Goal: Book appointment/travel/reservation

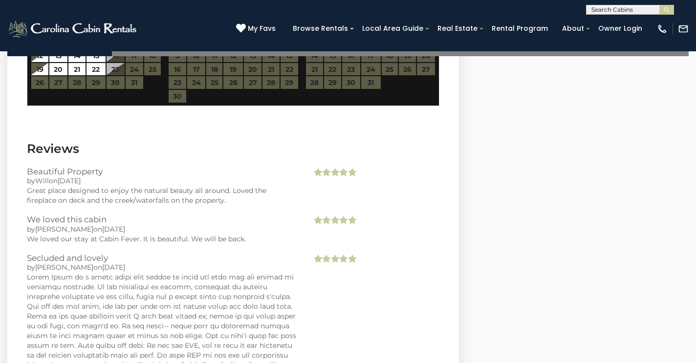
scroll to position [2298, 0]
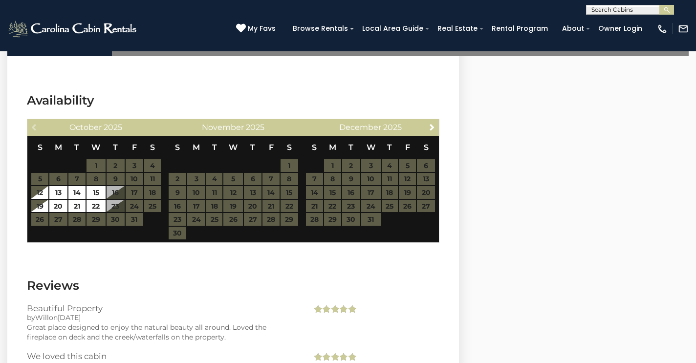
click at [123, 182] on table "S M T W T F S 1 2 3 4 5 6 7 8 9 10 11 12 13 14 15 16 17 18 19 20 21 22 23 24 25…" at bounding box center [96, 181] width 130 height 90
click at [434, 121] on link "Next" at bounding box center [432, 127] width 12 height 12
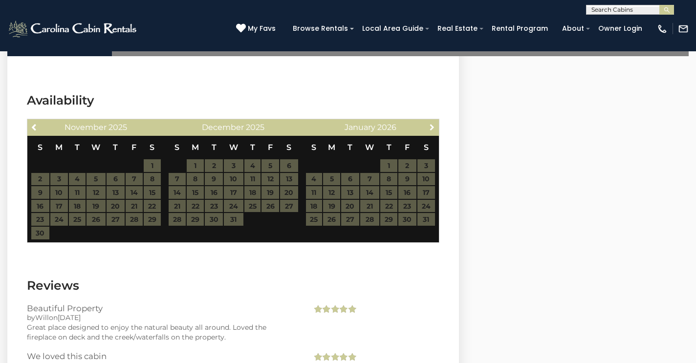
click at [434, 121] on link "Next" at bounding box center [432, 127] width 12 height 12
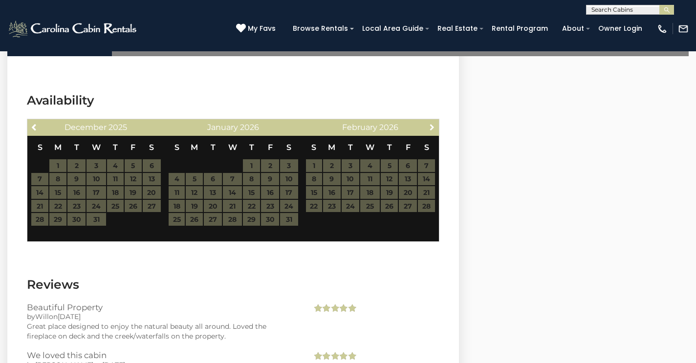
click at [434, 121] on link "Next" at bounding box center [432, 127] width 12 height 12
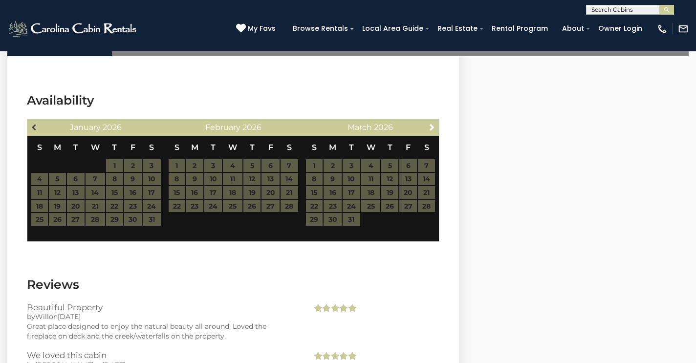
click at [31, 123] on span "Previous" at bounding box center [35, 127] width 8 height 8
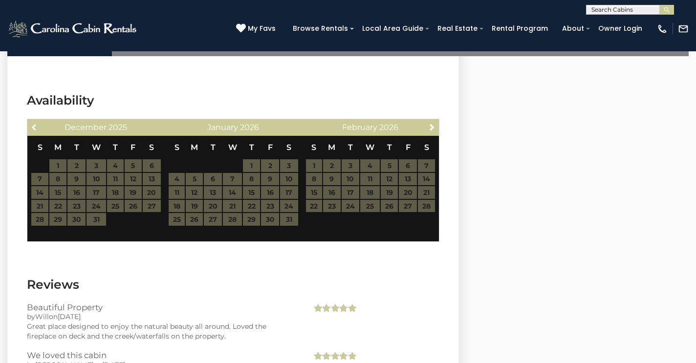
click at [31, 123] on span "Previous" at bounding box center [35, 127] width 8 height 8
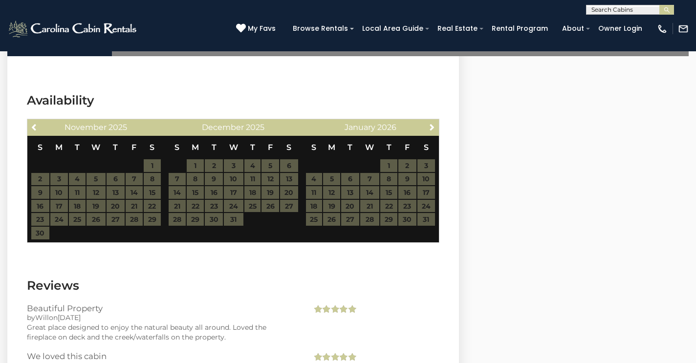
click at [31, 123] on span "Previous" at bounding box center [35, 127] width 8 height 8
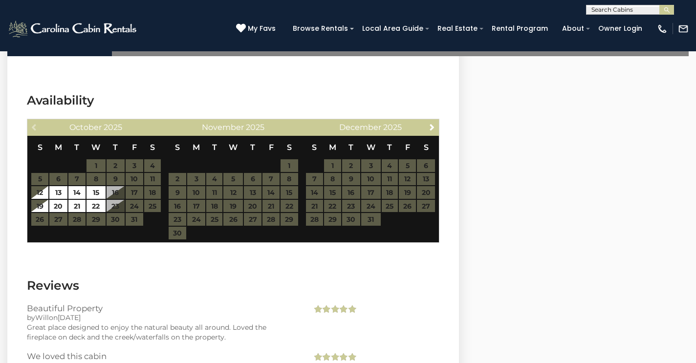
click at [114, 176] on table "S M T W T F S 1 2 3 4 5 6 7 8 9 10 11 12 13 14 15 16 17 18 19 20 21 22 23 24 25…" at bounding box center [96, 181] width 130 height 90
click at [119, 181] on table "S M T W T F S 1 2 3 4 5 6 7 8 9 10 11 12 13 14 15 16 17 18 19 20 21 22 23 24 25…" at bounding box center [96, 181] width 130 height 90
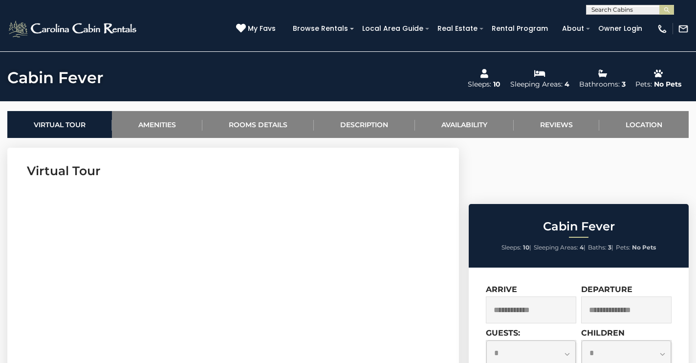
scroll to position [304, 0]
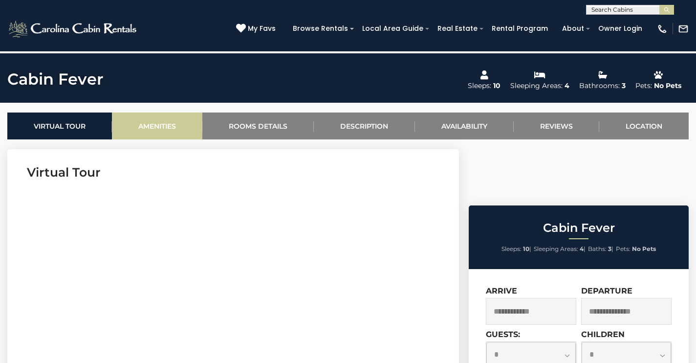
click at [173, 124] on link "Amenities" at bounding box center [157, 125] width 90 height 27
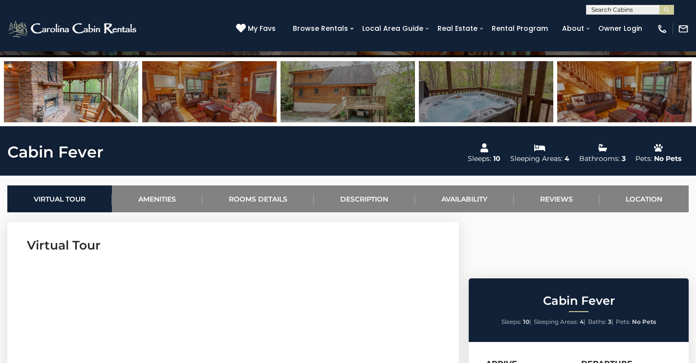
scroll to position [195, 0]
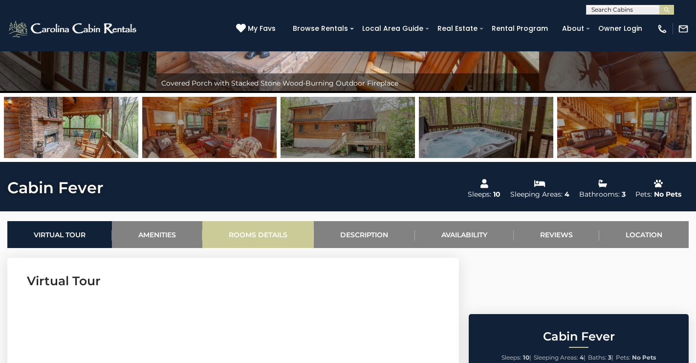
click at [274, 235] on link "Rooms Details" at bounding box center [257, 234] width 111 height 27
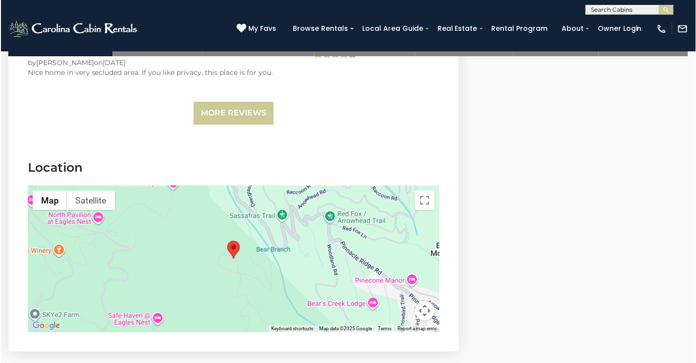
scroll to position [2823, 0]
click at [263, 230] on div at bounding box center [233, 259] width 412 height 147
click at [425, 191] on button "Toggle fullscreen view" at bounding box center [425, 201] width 20 height 20
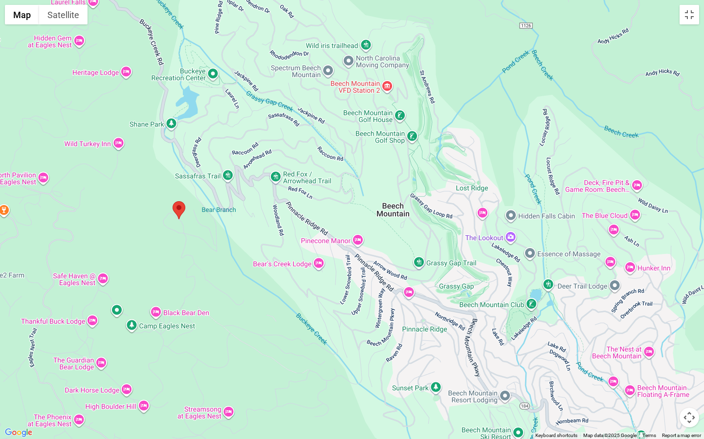
drag, startPoint x: 544, startPoint y: 201, endPoint x: 369, endPoint y: 201, distance: 175.5
click at [369, 201] on div at bounding box center [352, 219] width 704 height 439
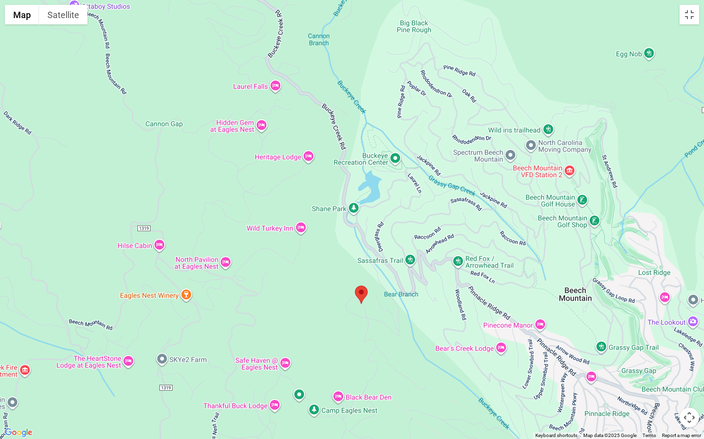
drag, startPoint x: 347, startPoint y: 164, endPoint x: 530, endPoint y: 258, distance: 206.1
click at [523, 258] on div at bounding box center [352, 219] width 704 height 439
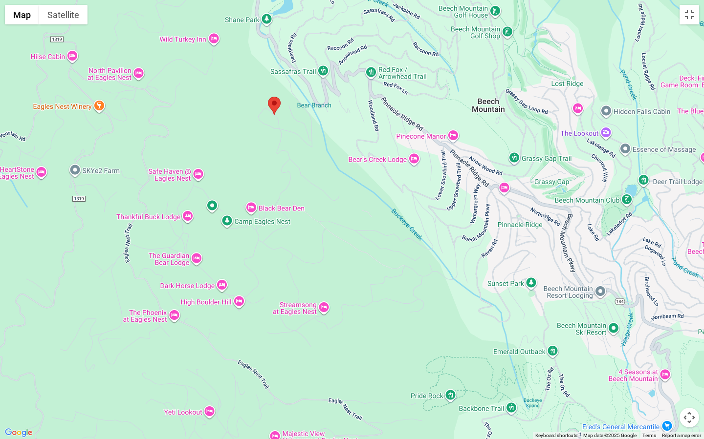
drag, startPoint x: 283, startPoint y: 325, endPoint x: 195, endPoint y: 125, distance: 219.5
click at [195, 125] on div at bounding box center [352, 219] width 704 height 439
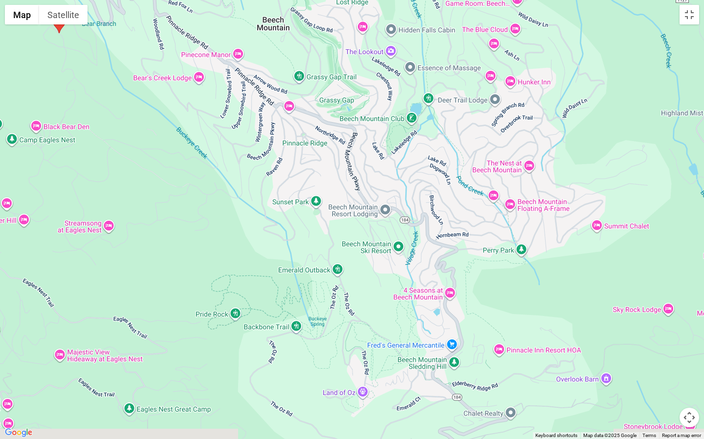
drag, startPoint x: 406, startPoint y: 313, endPoint x: 187, endPoint y: 228, distance: 234.7
click at [187, 228] on div at bounding box center [352, 219] width 704 height 439
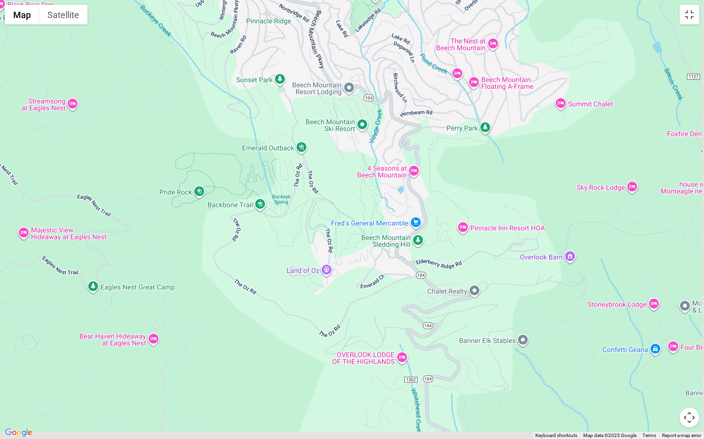
drag, startPoint x: 514, startPoint y: 329, endPoint x: 478, endPoint y: 203, distance: 131.4
click at [478, 203] on div at bounding box center [352, 219] width 704 height 439
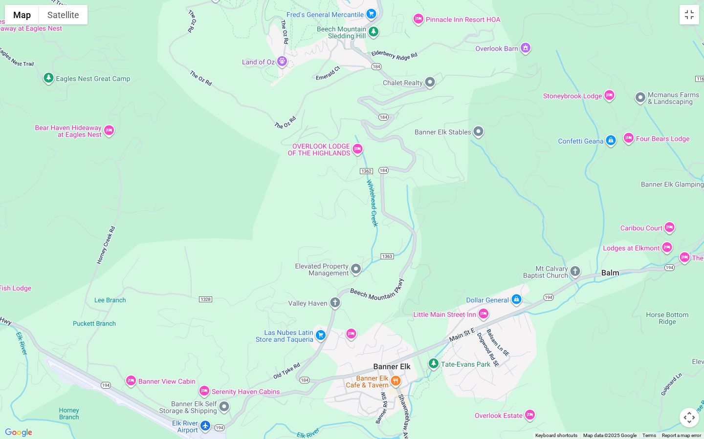
drag, startPoint x: 585, startPoint y: 314, endPoint x: 541, endPoint y: 106, distance: 212.8
click at [523, 106] on div at bounding box center [352, 219] width 704 height 439
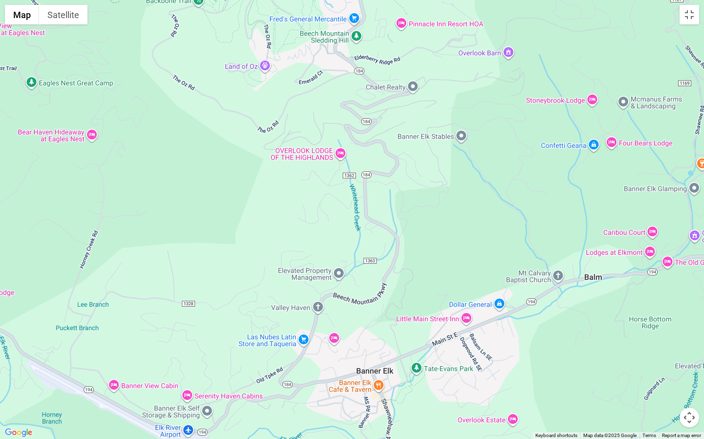
drag, startPoint x: 401, startPoint y: 310, endPoint x: 377, endPoint y: 330, distance: 31.2
click at [377, 330] on div at bounding box center [352, 219] width 704 height 439
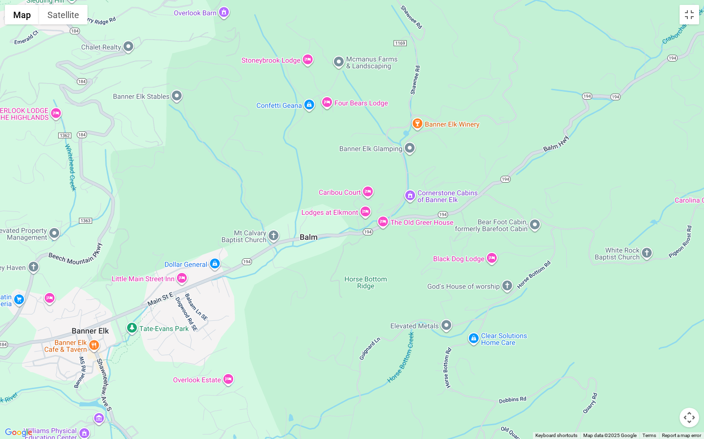
drag, startPoint x: 573, startPoint y: 310, endPoint x: 294, endPoint y: 254, distance: 284.3
click at [294, 254] on div at bounding box center [352, 219] width 704 height 439
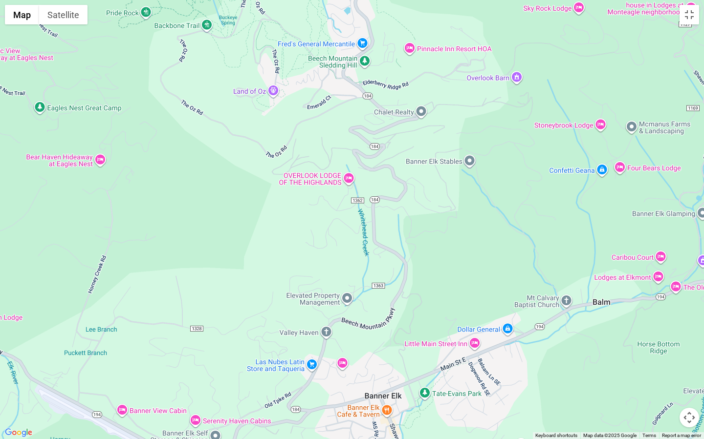
drag, startPoint x: 168, startPoint y: 137, endPoint x: 462, endPoint y: 202, distance: 300.8
click at [462, 202] on div at bounding box center [352, 219] width 704 height 439
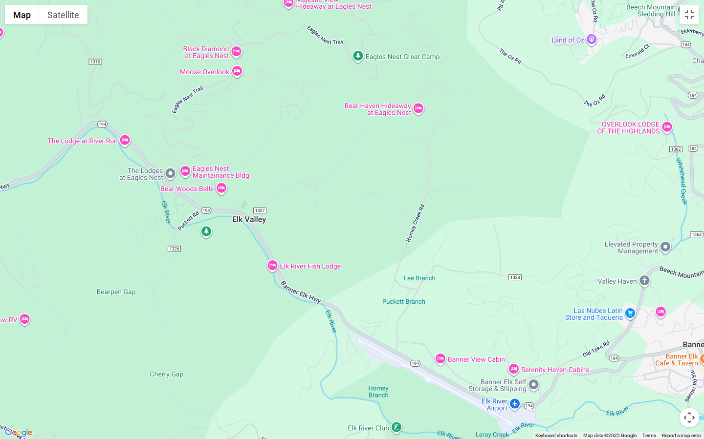
drag, startPoint x: 196, startPoint y: 217, endPoint x: 516, endPoint y: 165, distance: 323.2
click at [516, 165] on div at bounding box center [352, 219] width 704 height 439
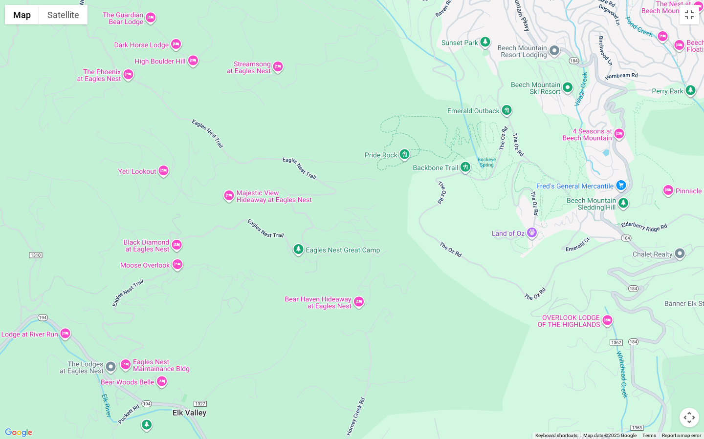
drag, startPoint x: 333, startPoint y: 164, endPoint x: 273, endPoint y: 359, distance: 204.4
click at [273, 359] on div at bounding box center [352, 219] width 704 height 439
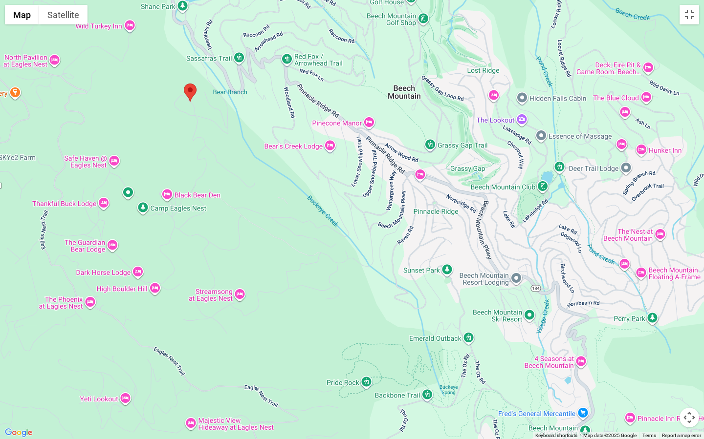
drag, startPoint x: 405, startPoint y: 87, endPoint x: 367, endPoint y: 318, distance: 233.8
click at [367, 318] on div at bounding box center [352, 219] width 704 height 439
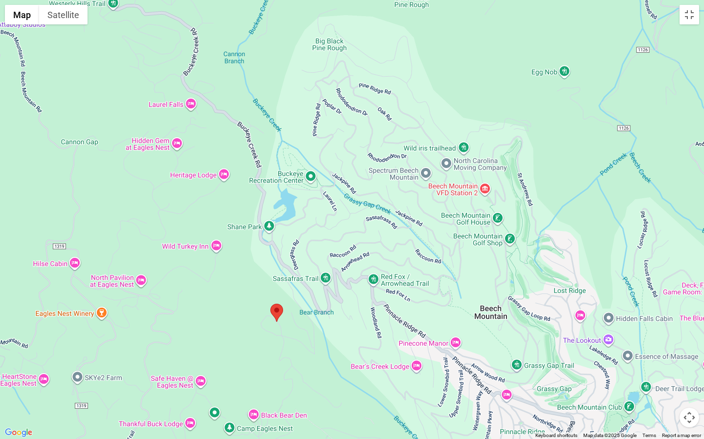
drag, startPoint x: 230, startPoint y: 135, endPoint x: 316, endPoint y: 356, distance: 237.2
click at [316, 356] on div at bounding box center [352, 219] width 704 height 439
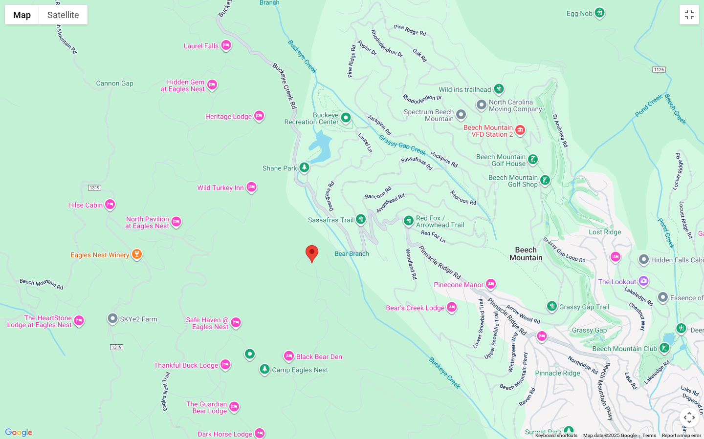
drag, startPoint x: 285, startPoint y: 90, endPoint x: 320, endPoint y: 33, distance: 67.1
click at [320, 33] on div at bounding box center [352, 219] width 704 height 439
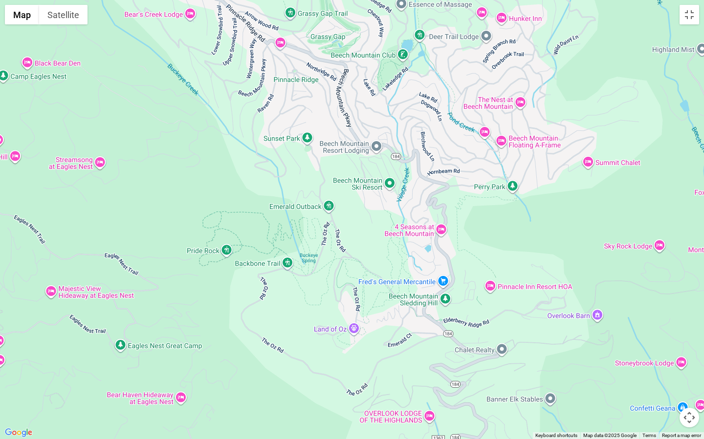
drag, startPoint x: 431, startPoint y: 413, endPoint x: 169, endPoint y: 119, distance: 394.3
click at [169, 119] on div at bounding box center [352, 219] width 704 height 439
click at [523, 13] on button "Toggle fullscreen view" at bounding box center [689, 15] width 20 height 20
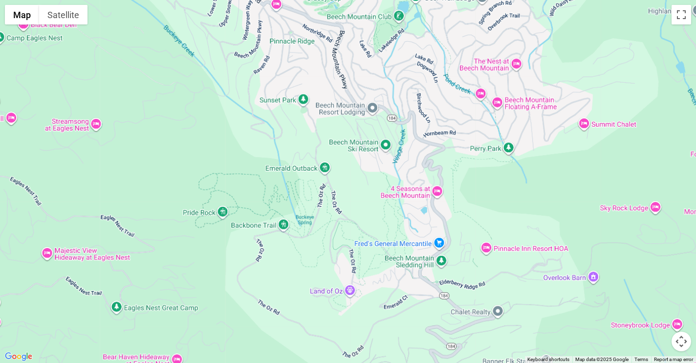
scroll to position [0, 0]
